Goal: Task Accomplishment & Management: Manage account settings

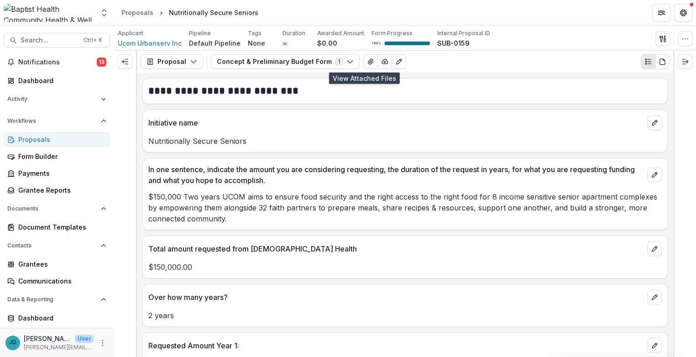
scroll to position [1653, 0]
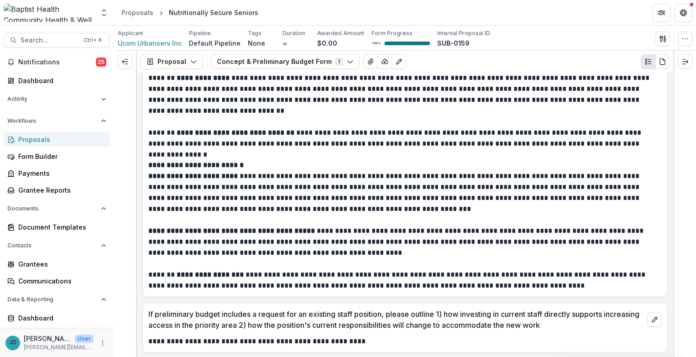
click at [30, 140] on div "Proposals" at bounding box center [60, 140] width 84 height 10
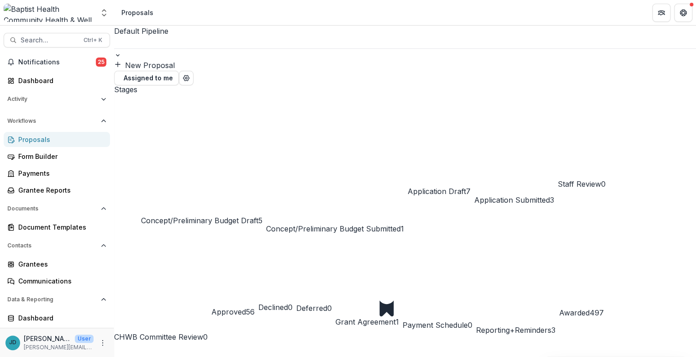
click at [466, 187] on span "Application Draft" at bounding box center [437, 191] width 58 height 9
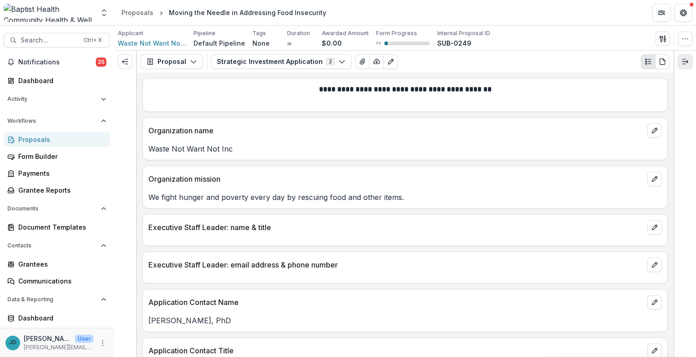
click at [685, 61] on icon "Expand right" at bounding box center [685, 61] width 7 height 7
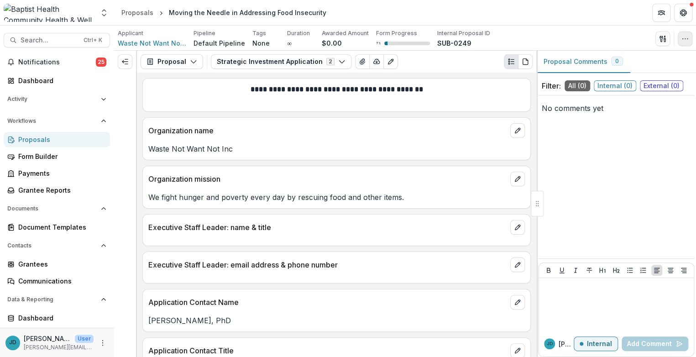
click at [683, 33] on button "button" at bounding box center [685, 39] width 15 height 15
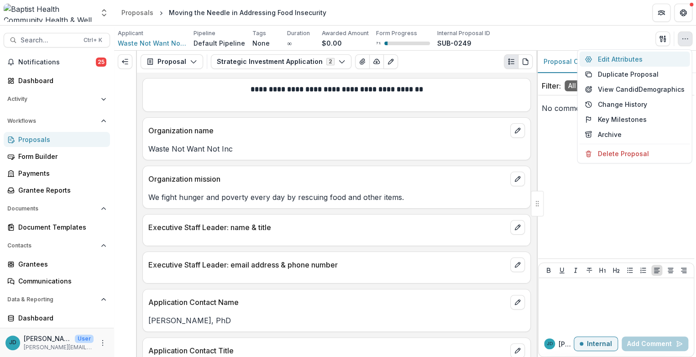
click at [630, 58] on button "Edit Attributes" at bounding box center [634, 59] width 110 height 15
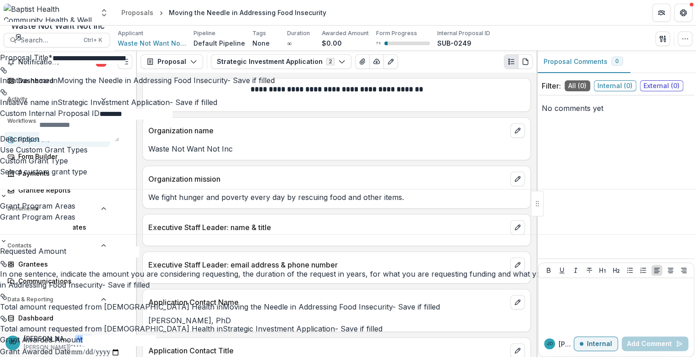
scroll to position [339, 0]
type input "**********"
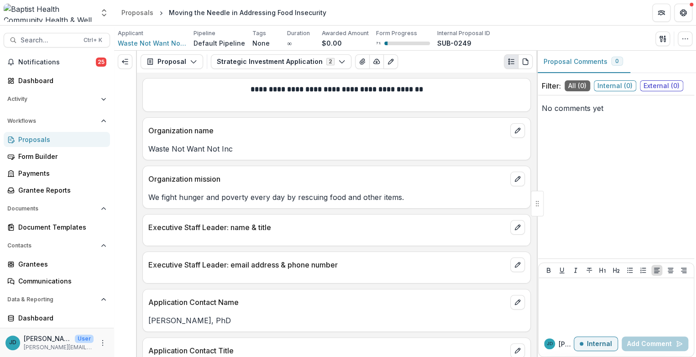
click at [40, 138] on div "Proposals" at bounding box center [60, 140] width 84 height 10
